Goal: Information Seeking & Learning: Learn about a topic

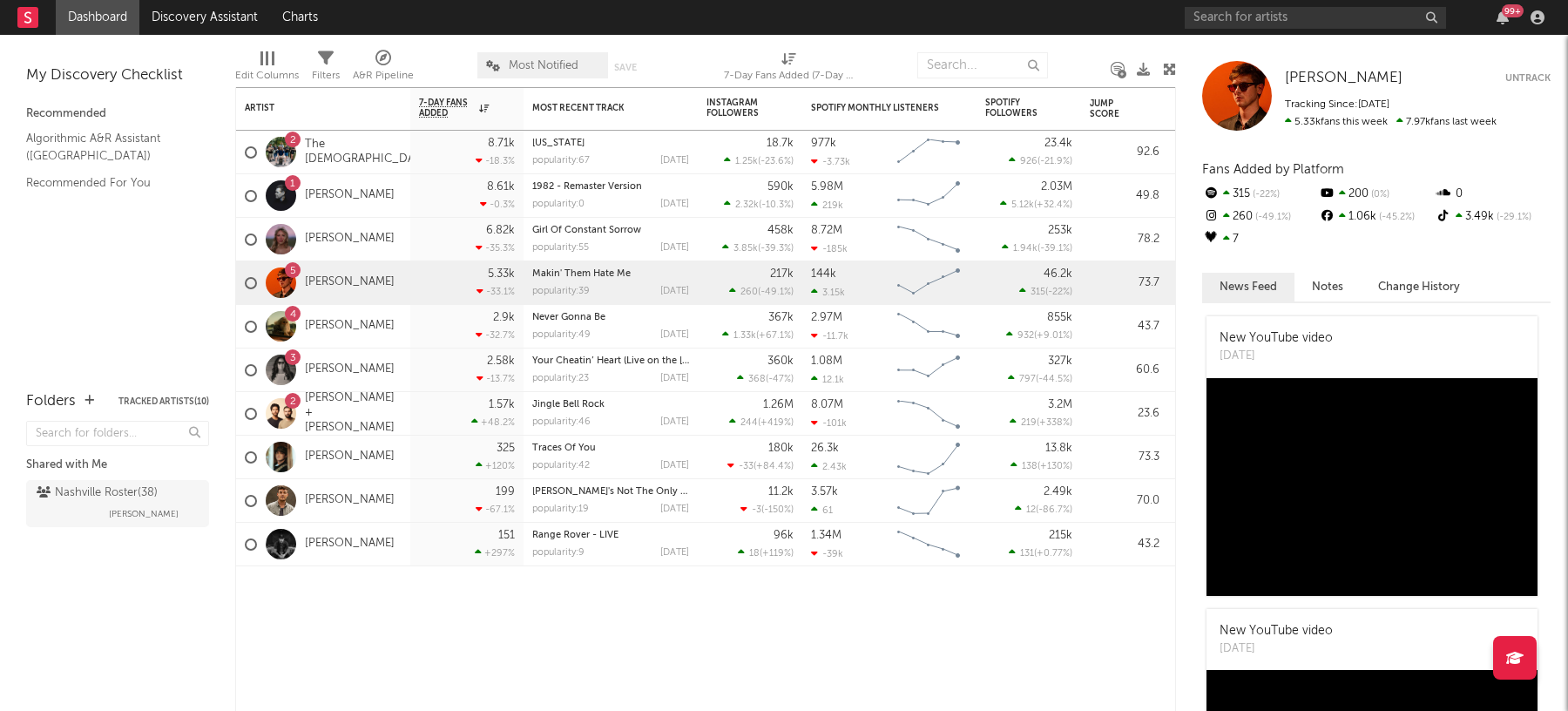
click at [327, 245] on link "[PERSON_NAME]" at bounding box center [349, 239] width 90 height 15
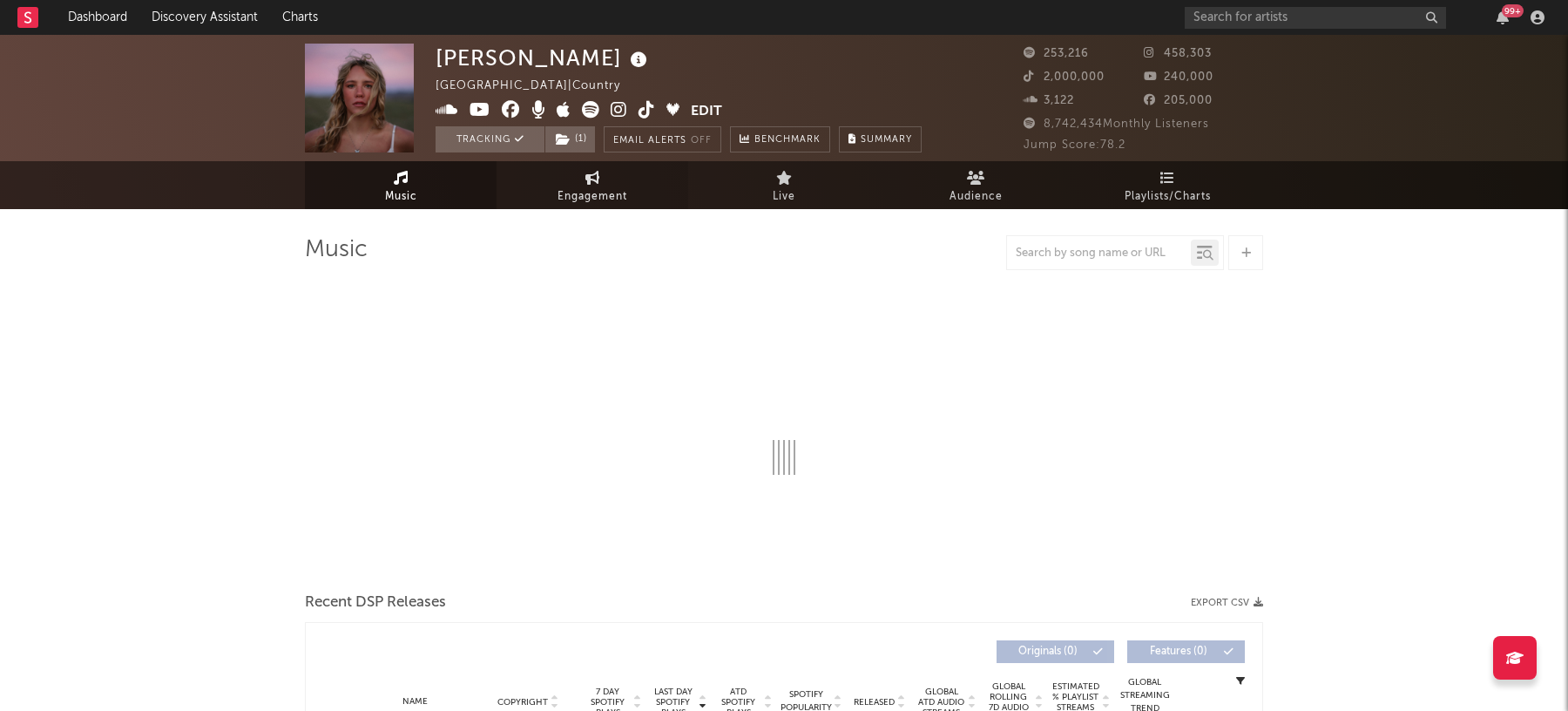
click at [581, 182] on link "Engagement" at bounding box center [592, 185] width 191 height 48
select select "1w"
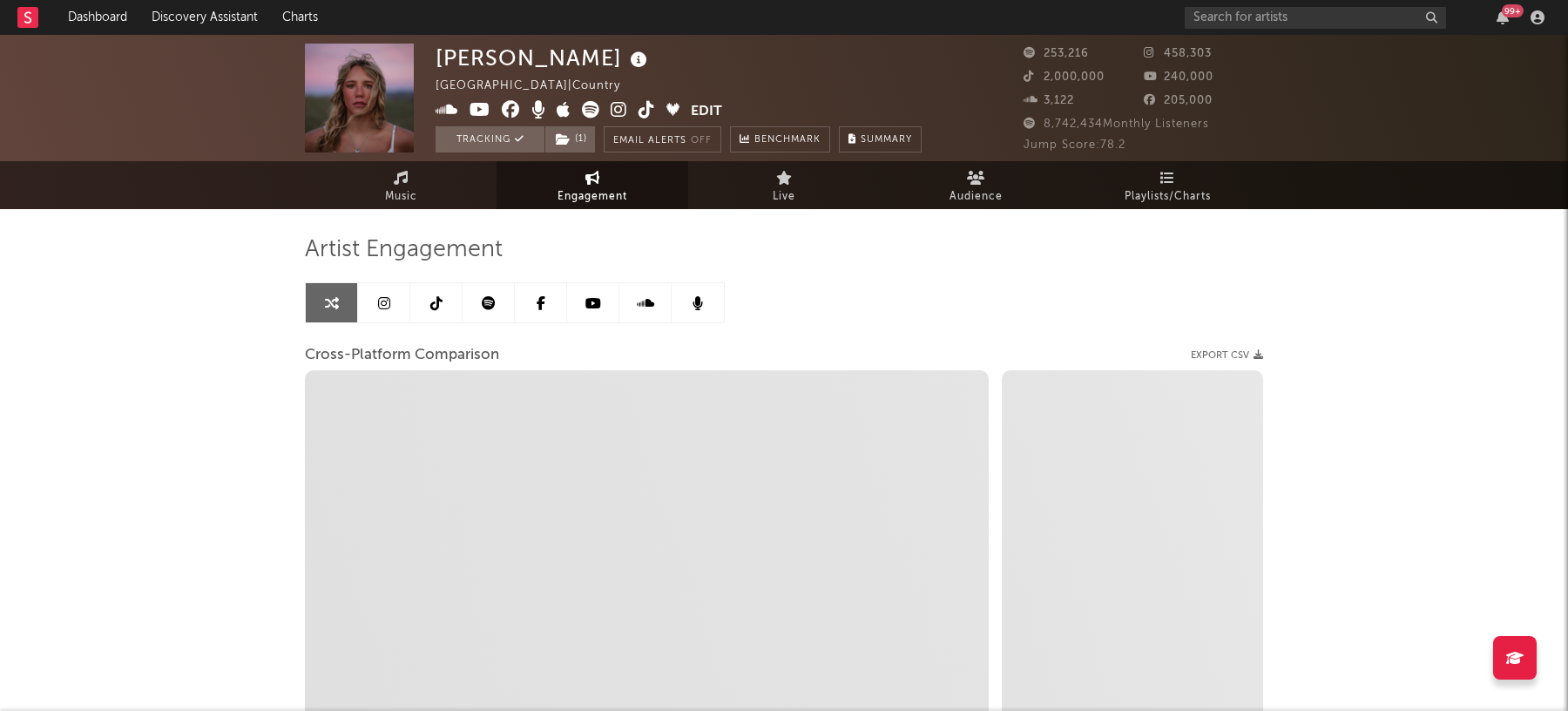
click at [439, 306] on icon at bounding box center [436, 304] width 12 height 14
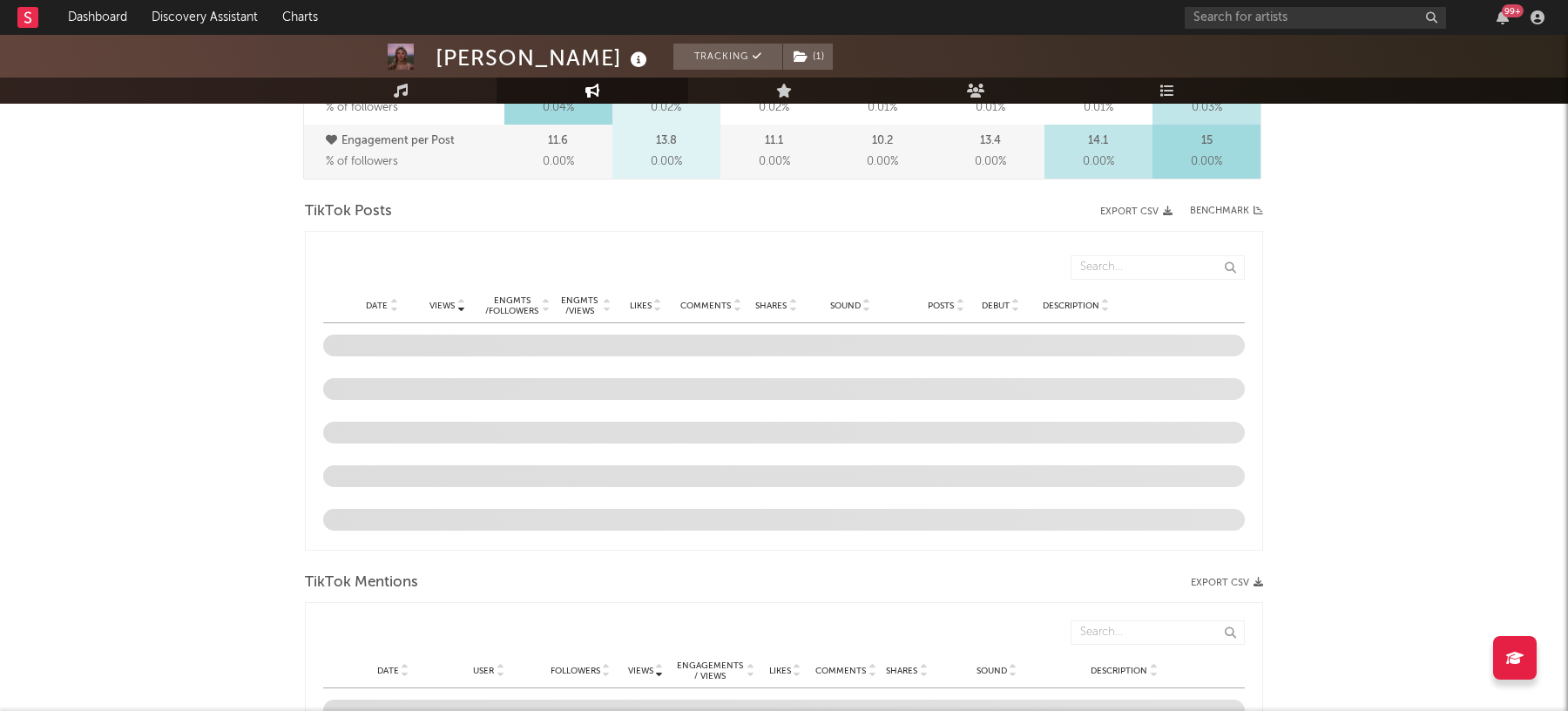
select select "6m"
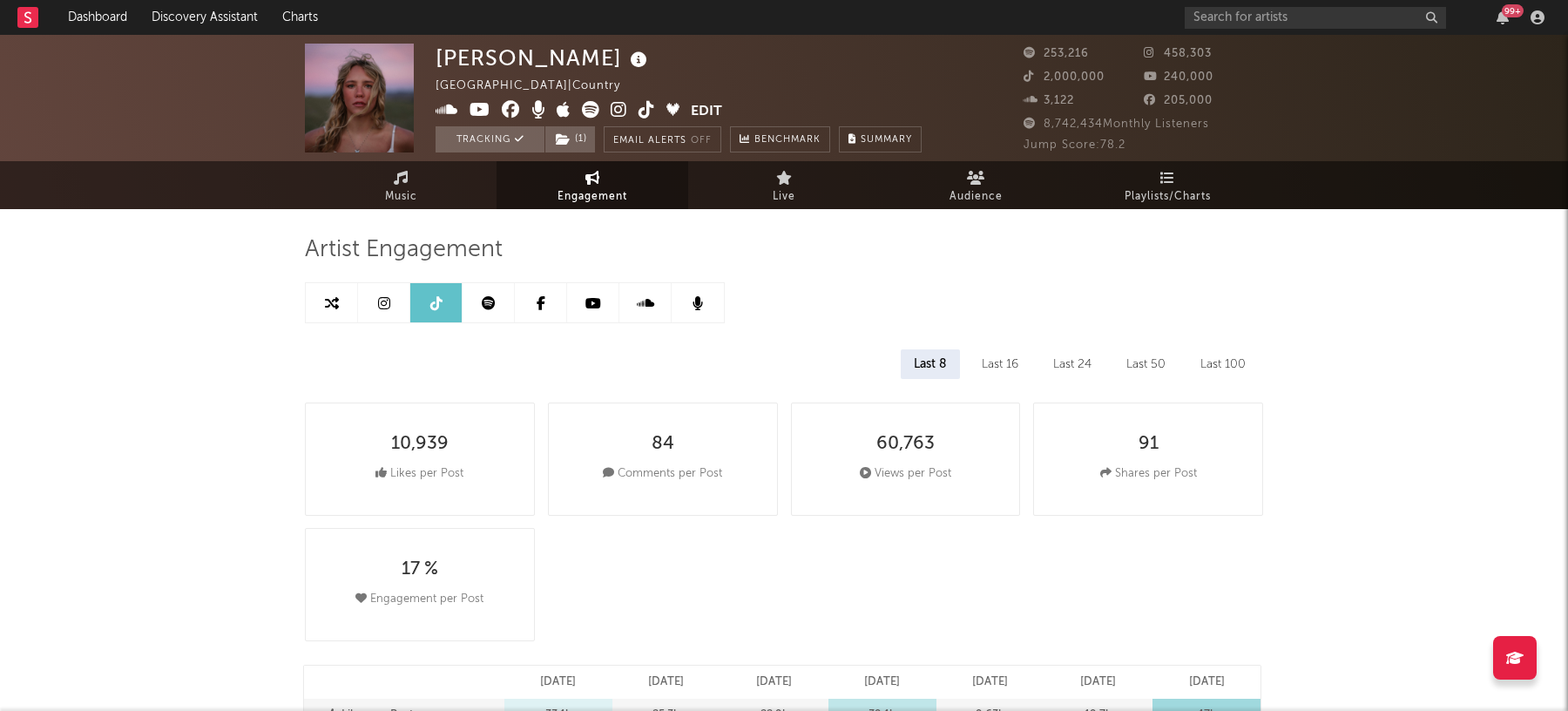
click at [389, 299] on icon at bounding box center [384, 304] width 12 height 14
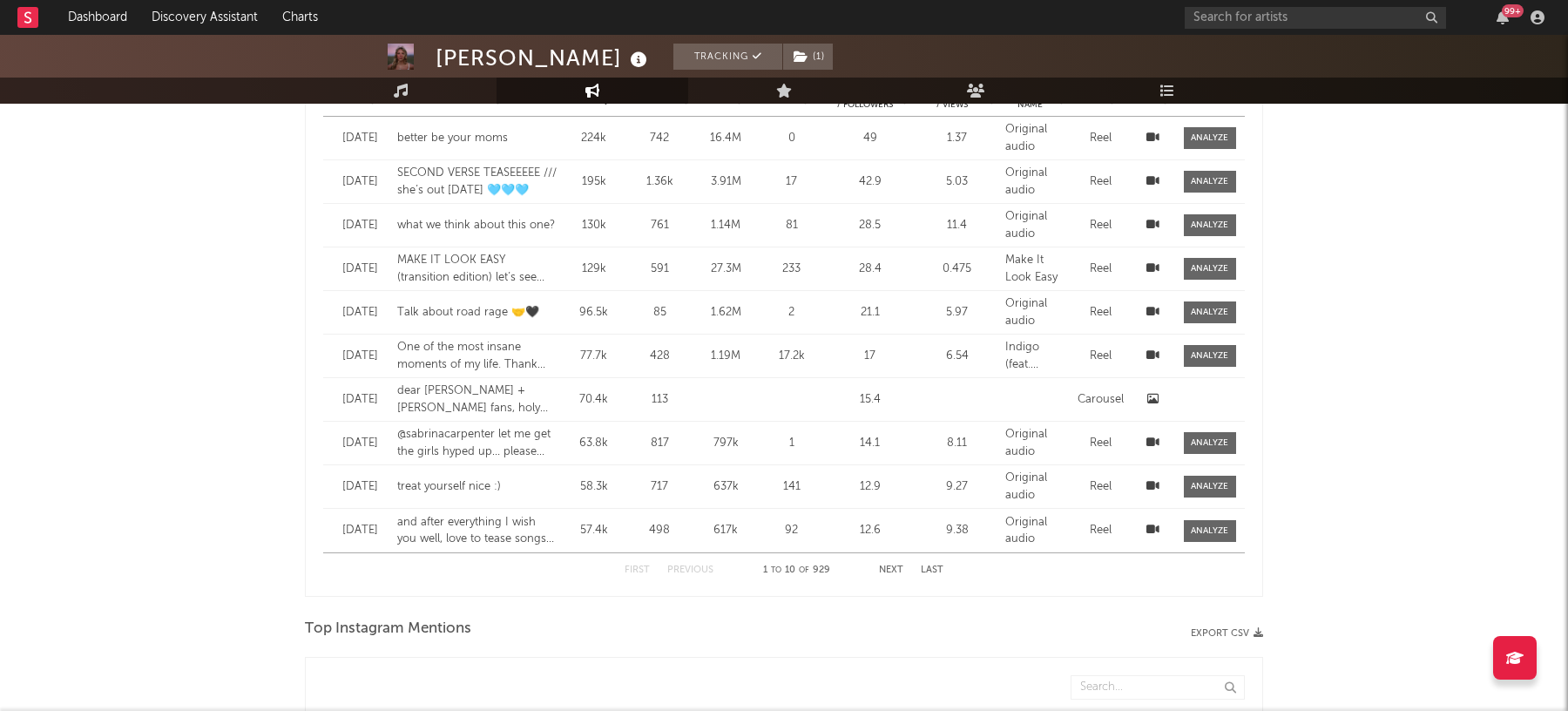
select select "6m"
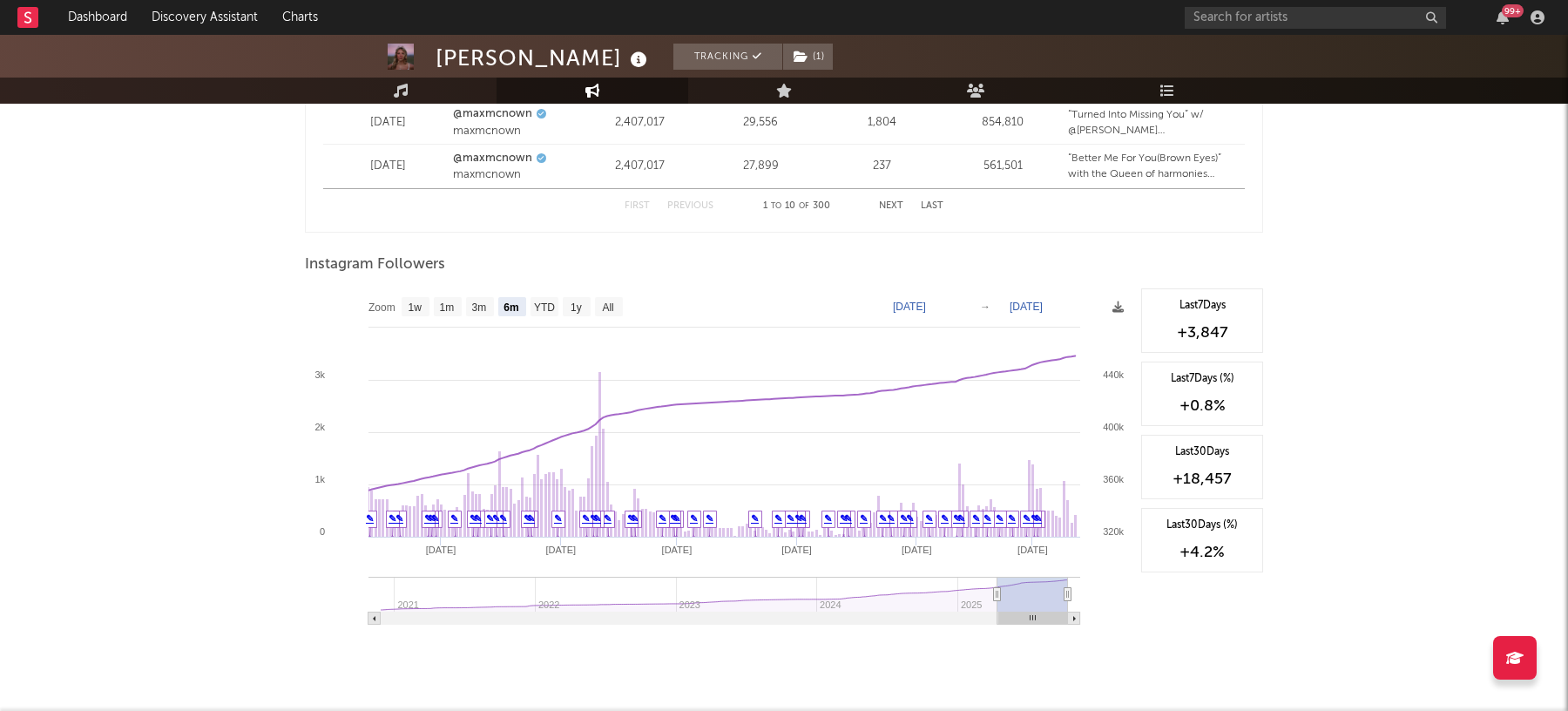
scroll to position [2595, 0]
